Goal: Use online tool/utility: Use online tool/utility

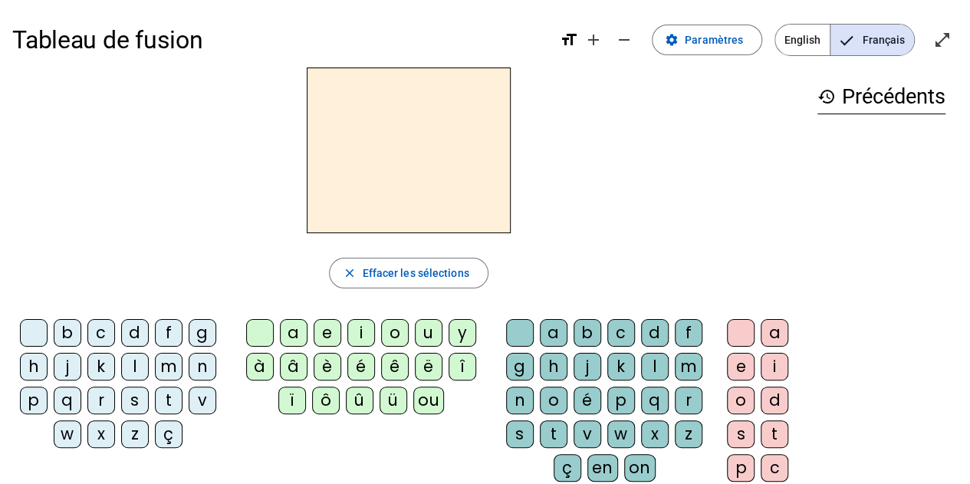
click at [70, 333] on div "b" at bounding box center [68, 333] width 28 height 28
click at [430, 404] on div "ou" at bounding box center [428, 400] width 31 height 28
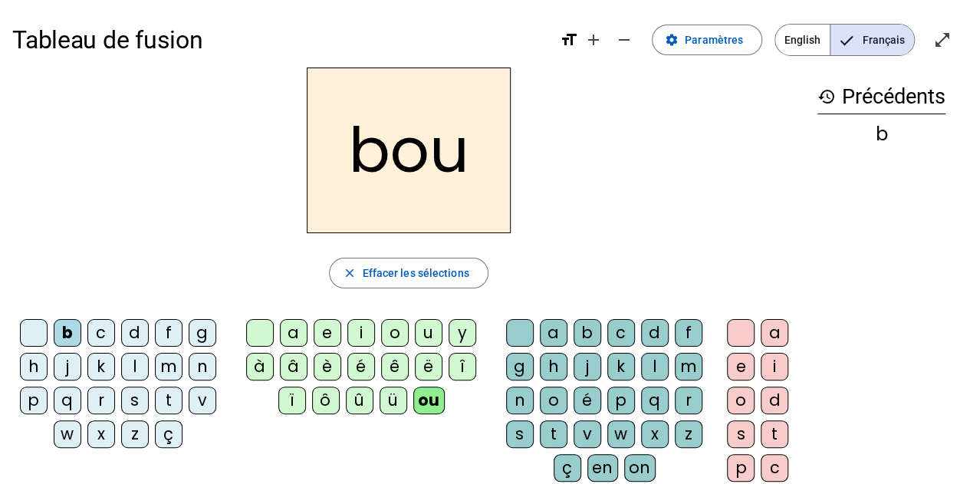
click at [695, 395] on div "r" at bounding box center [689, 400] width 28 height 28
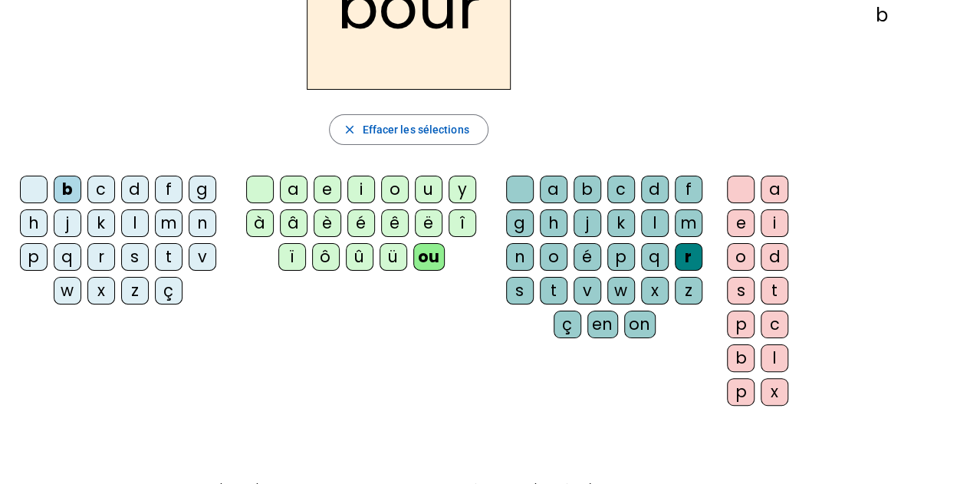
scroll to position [178, 0]
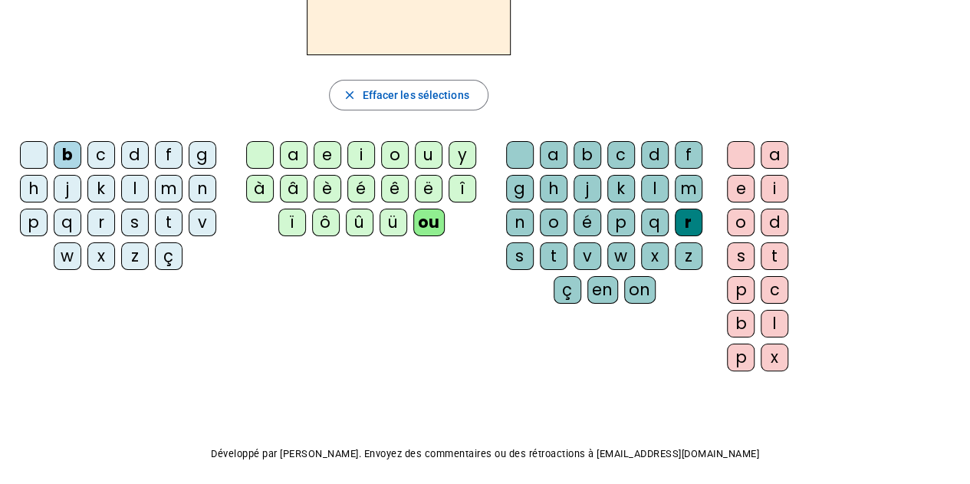
click at [524, 249] on div "s" at bounding box center [520, 256] width 28 height 28
click at [695, 223] on div "r" at bounding box center [689, 223] width 28 height 28
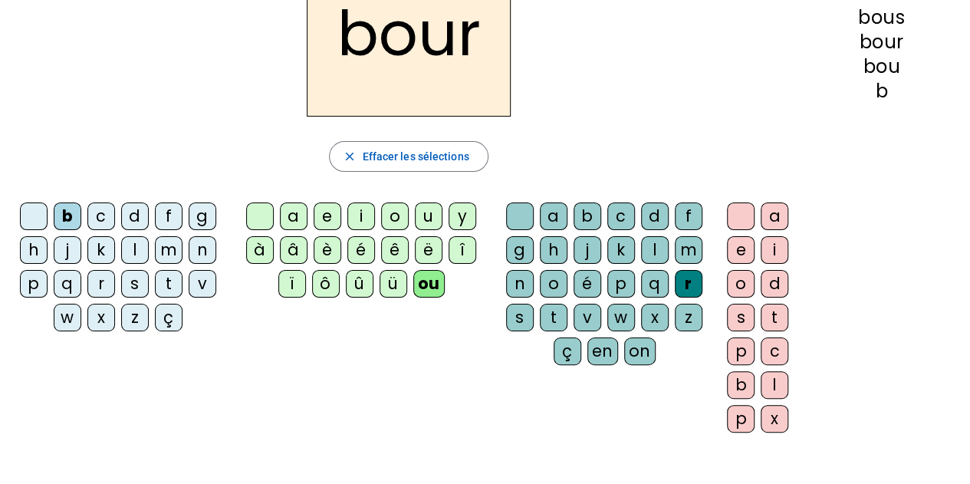
scroll to position [116, 0]
click at [737, 315] on div "s" at bounding box center [741, 318] width 28 height 28
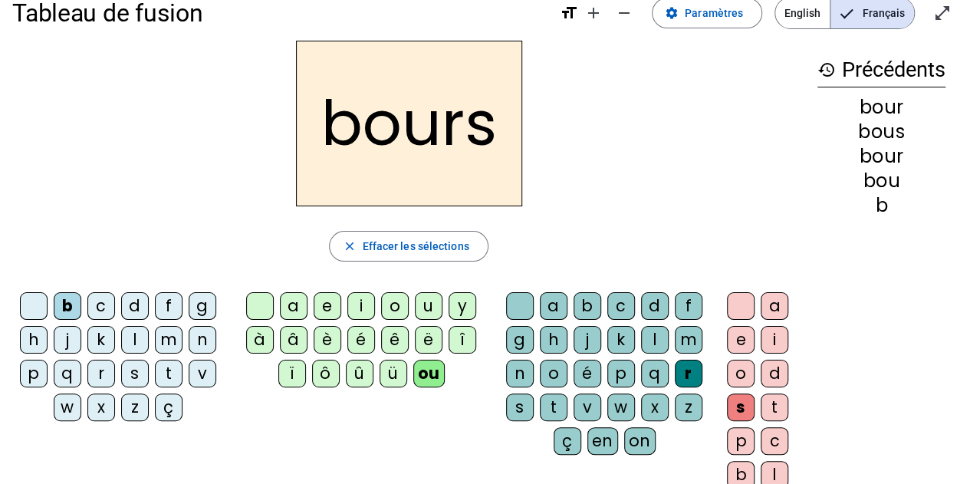
scroll to position [26, 0]
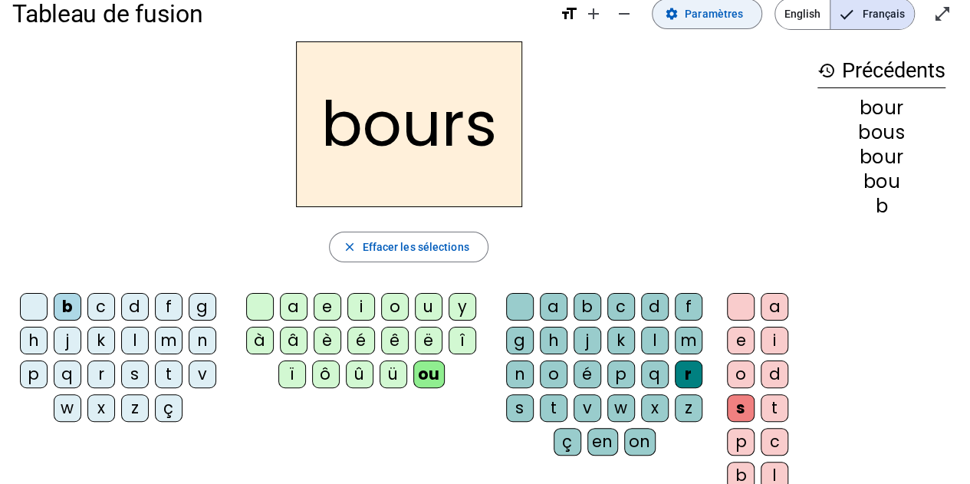
click at [739, 25] on span at bounding box center [706, 13] width 109 height 37
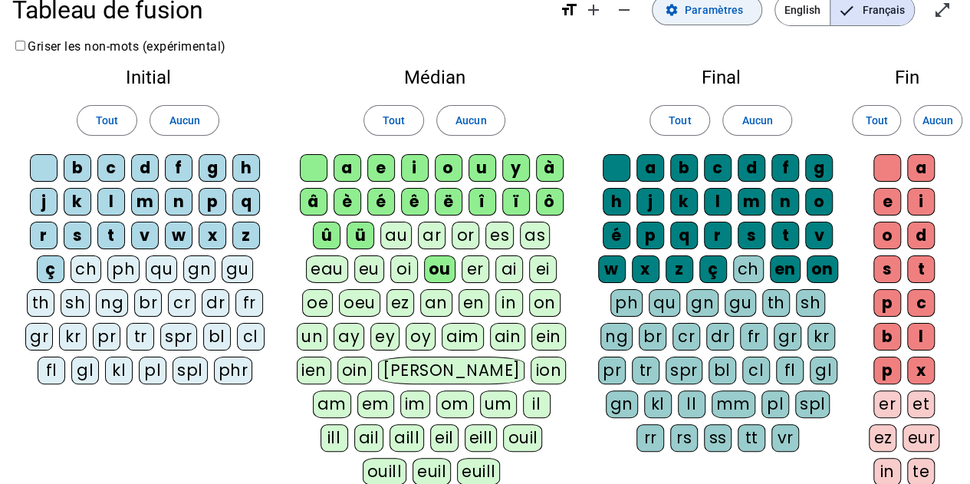
scroll to position [29, 0]
